Goal: Check status: Check status

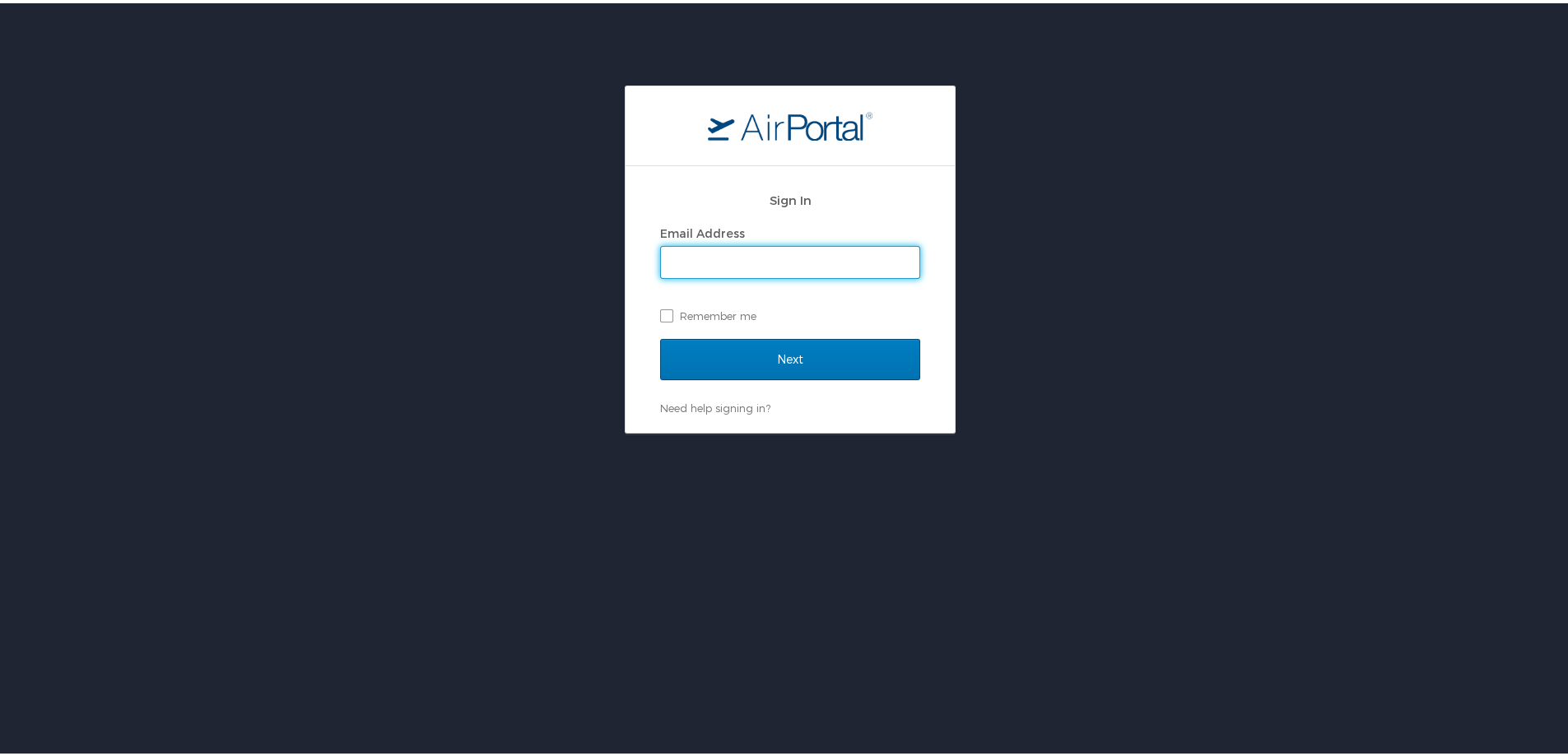
drag, startPoint x: 760, startPoint y: 251, endPoint x: 760, endPoint y: 263, distance: 12.0
click at [760, 251] on input "Email Address" at bounding box center [790, 259] width 258 height 31
type input "megan.foster@cbtravel.com"
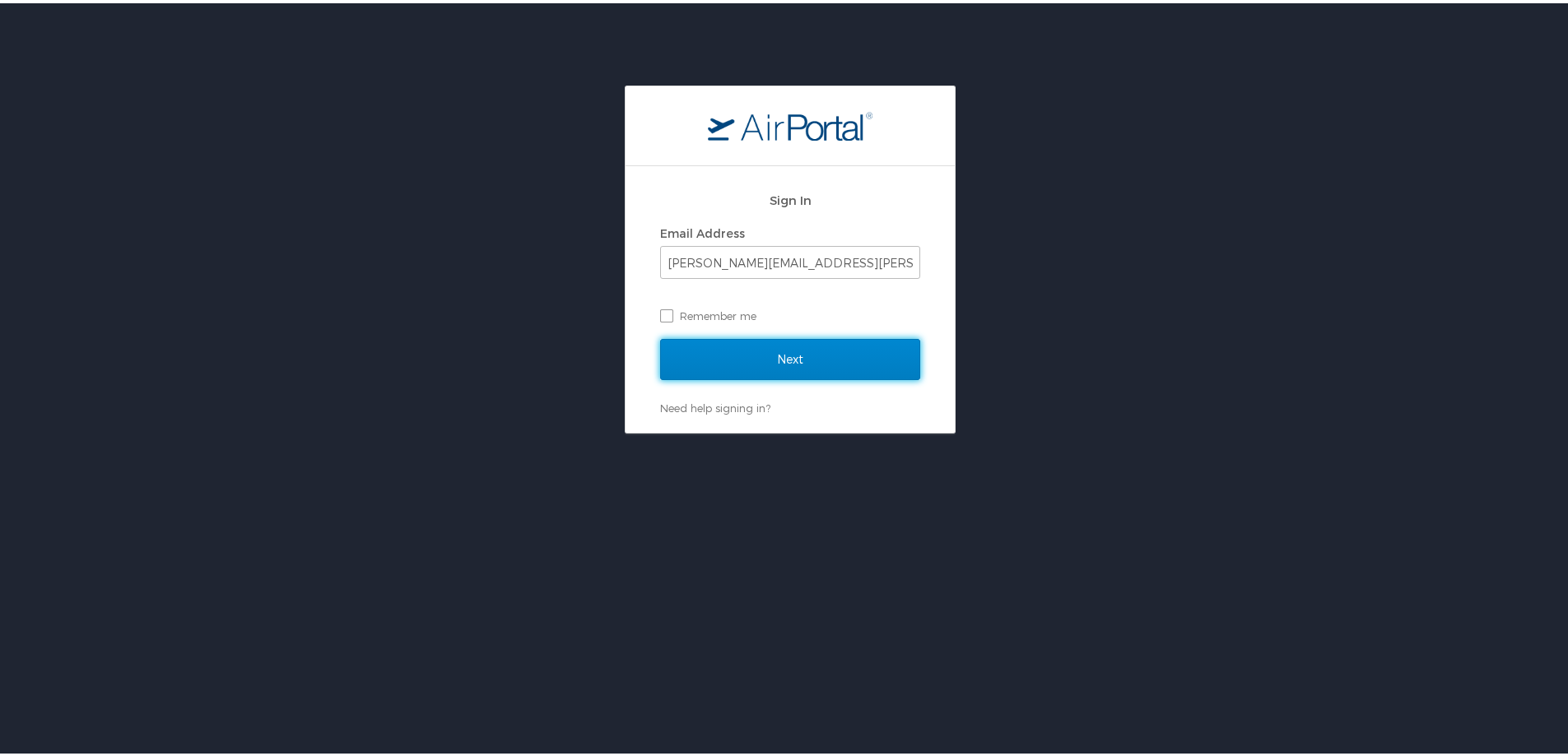
click at [783, 350] on input "Next" at bounding box center [790, 356] width 260 height 41
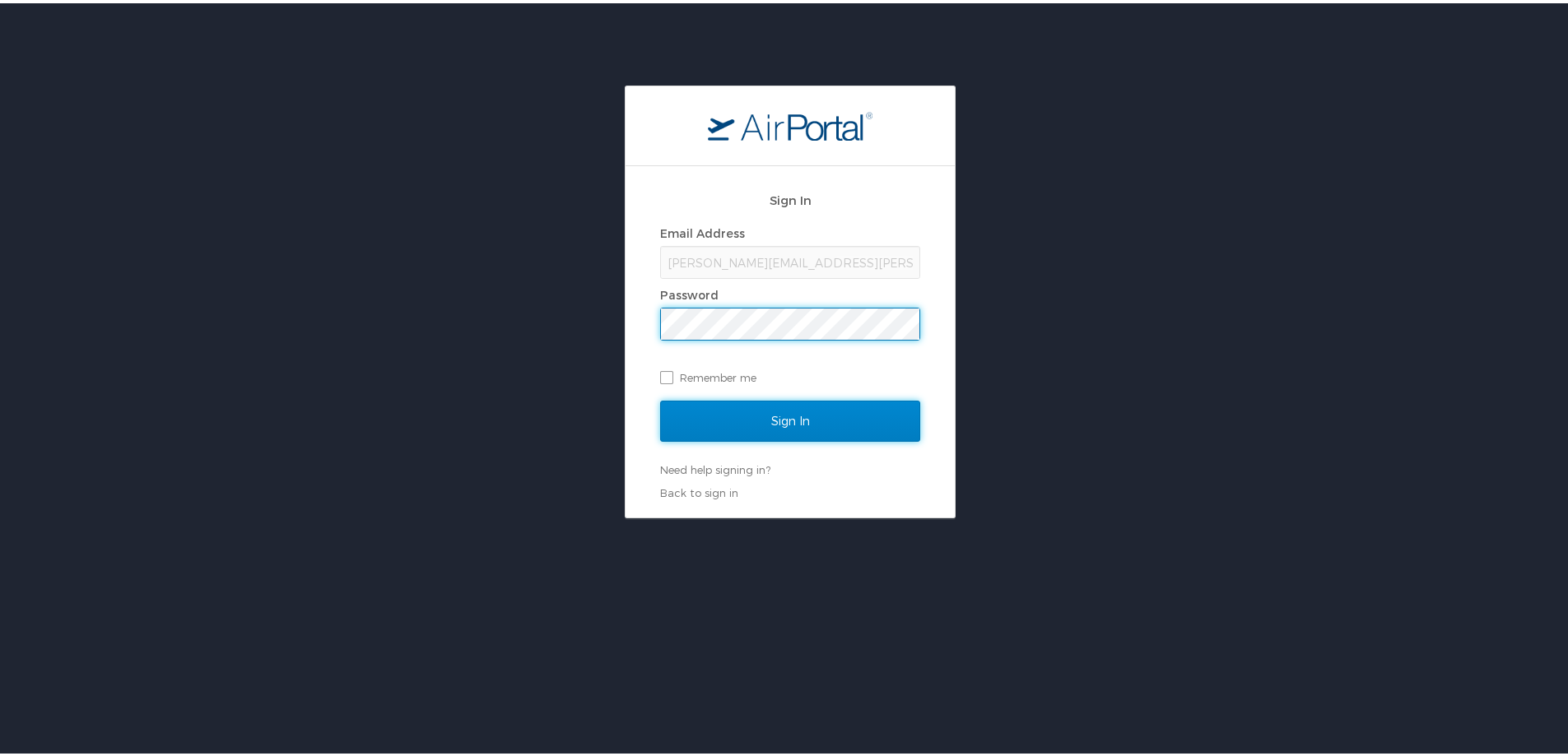
click at [768, 421] on input "Sign In" at bounding box center [790, 418] width 260 height 41
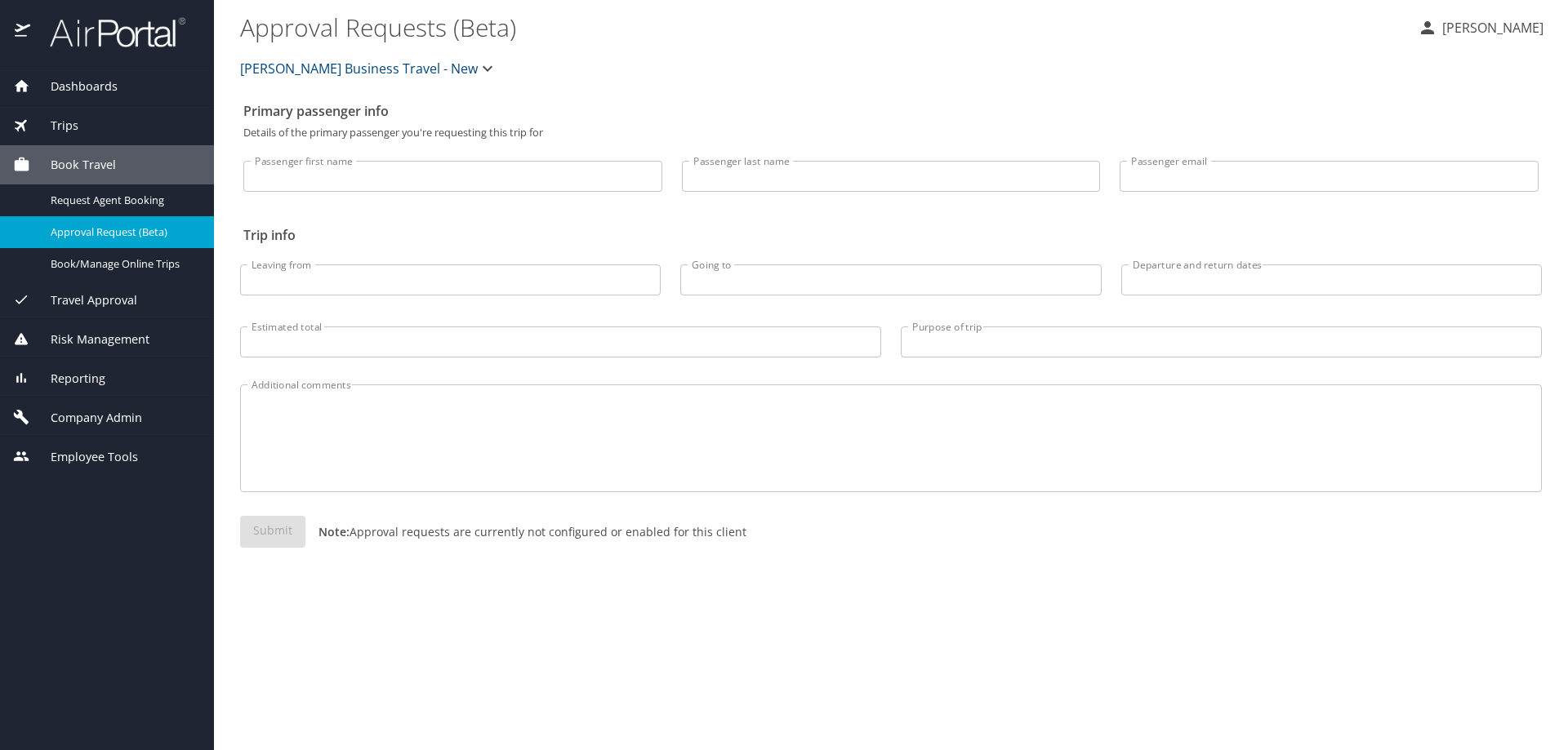
click at [112, 387] on div "Reporting" at bounding box center [107, 379] width 188 height 18
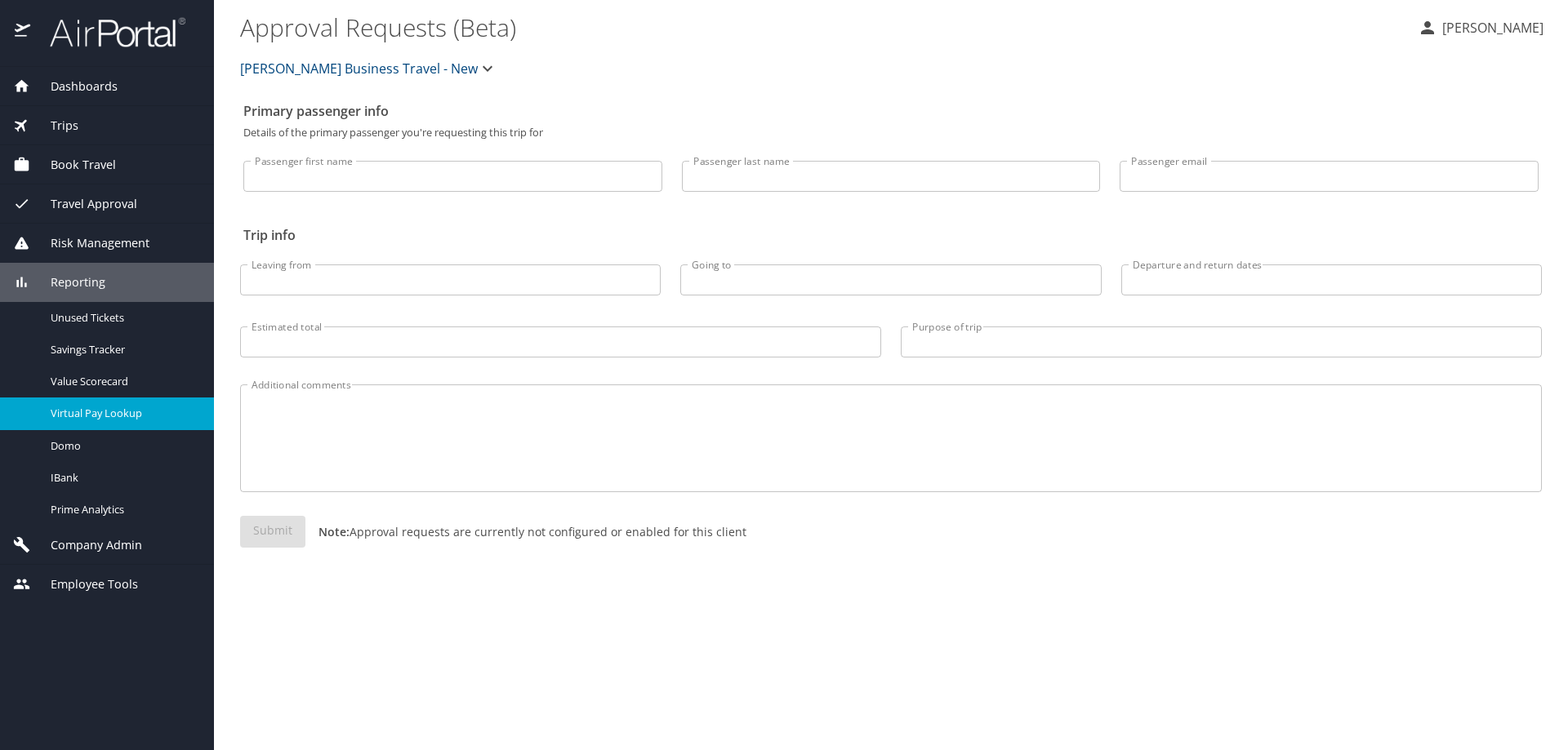
click at [101, 412] on span "Virtual Pay Lookup" at bounding box center [123, 413] width 144 height 16
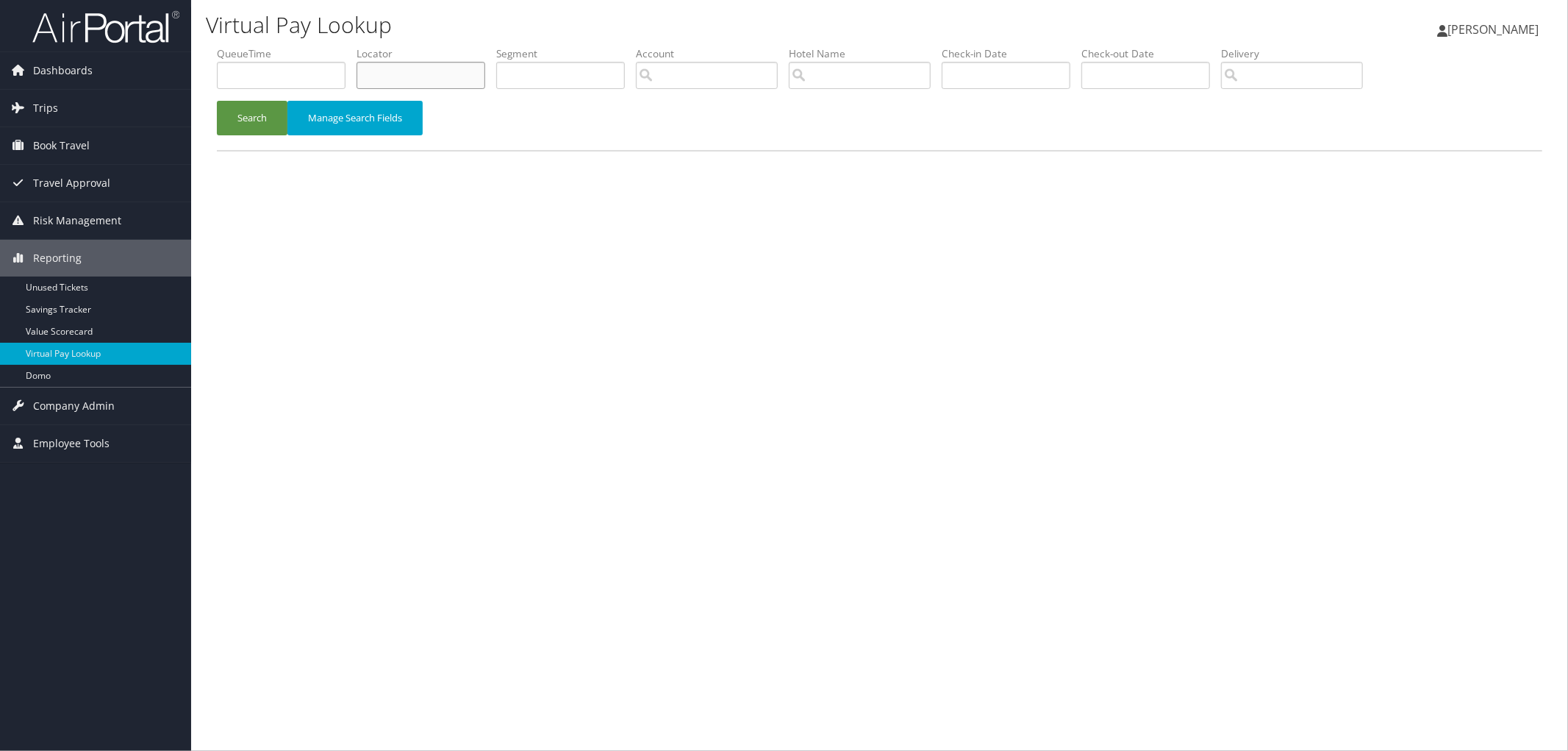
drag, startPoint x: 434, startPoint y: 87, endPoint x: 440, endPoint y: 71, distance: 17.1
click at [434, 87] on input "text" at bounding box center [421, 75] width 129 height 27
paste input "DLN1HM"
type input "DLN1HM"
click at [239, 113] on button "Search" at bounding box center [252, 118] width 71 height 34
